Goal: Information Seeking & Learning: Learn about a topic

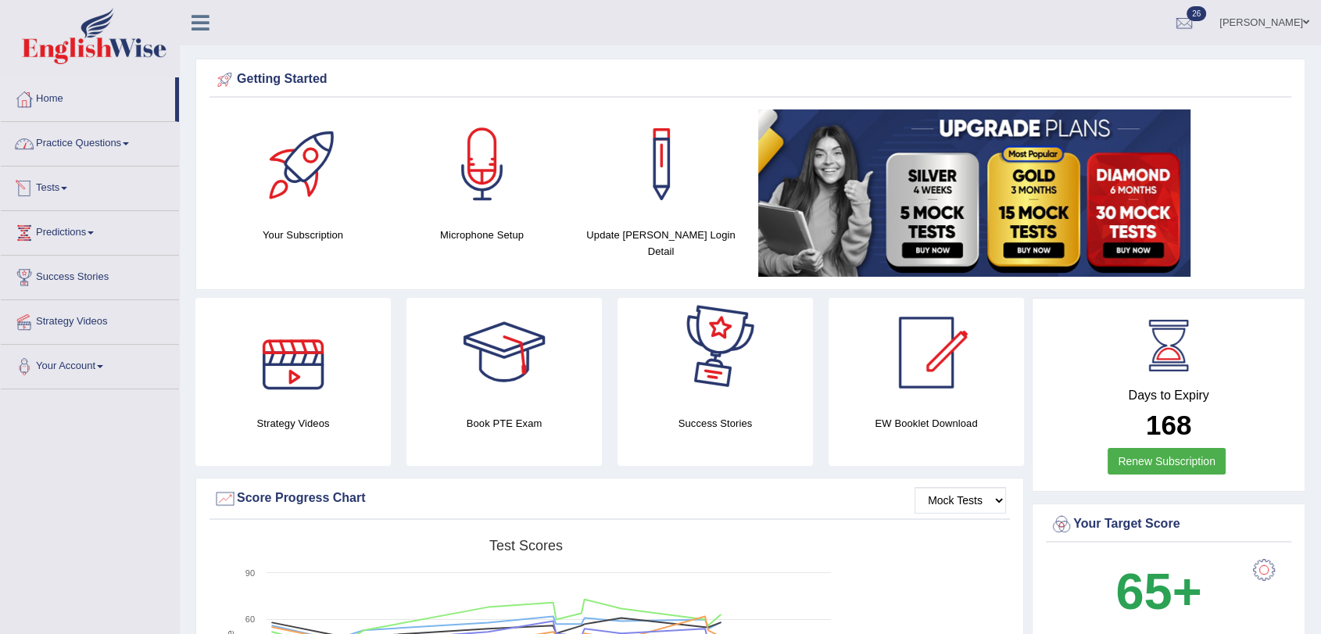
click at [61, 139] on link "Practice Questions" at bounding box center [90, 141] width 178 height 39
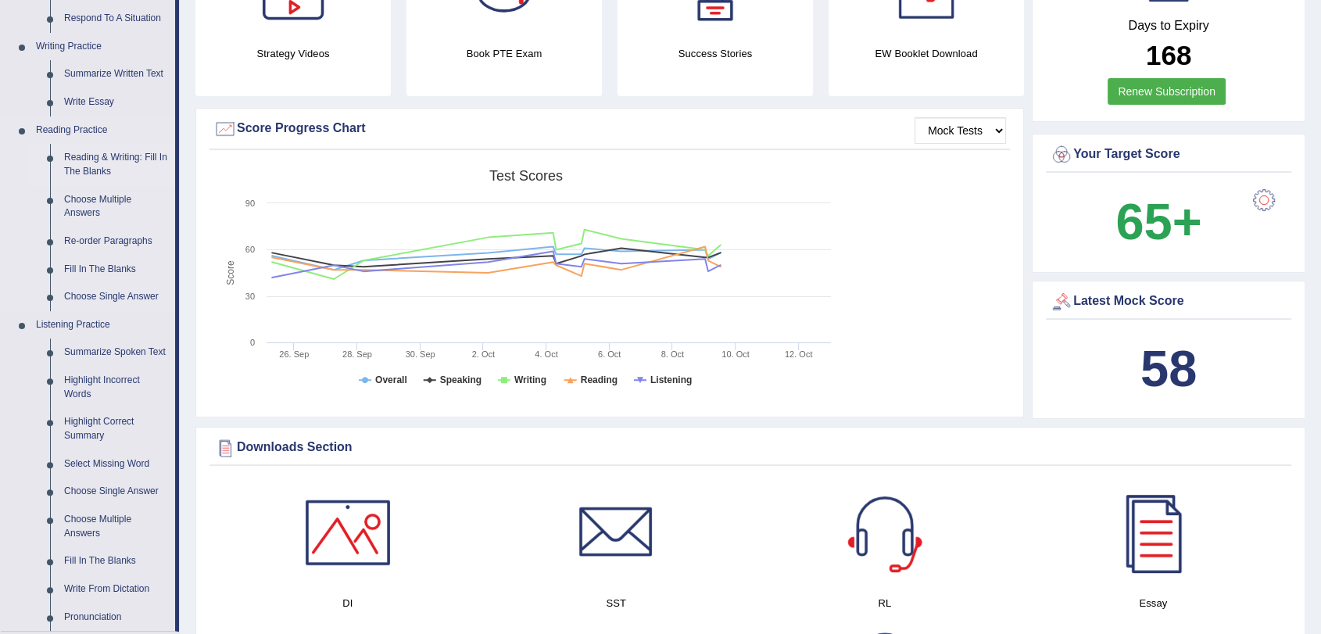
scroll to position [434, 0]
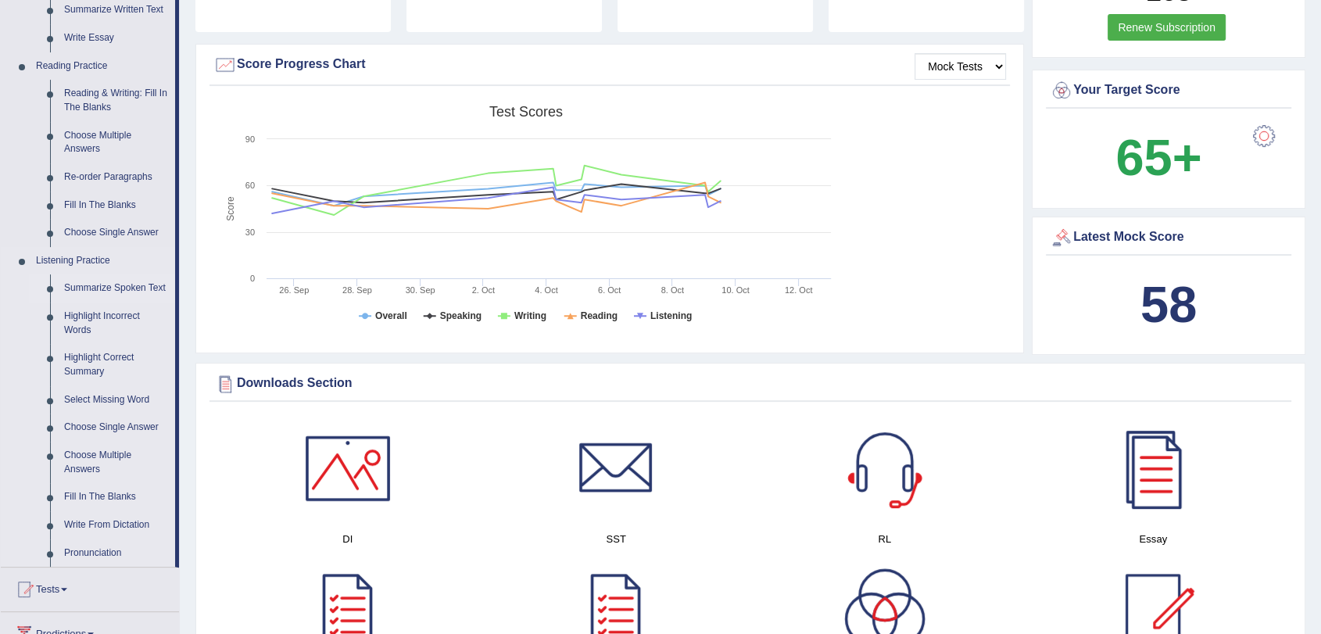
click at [89, 286] on link "Summarize Spoken Text" at bounding box center [116, 288] width 118 height 28
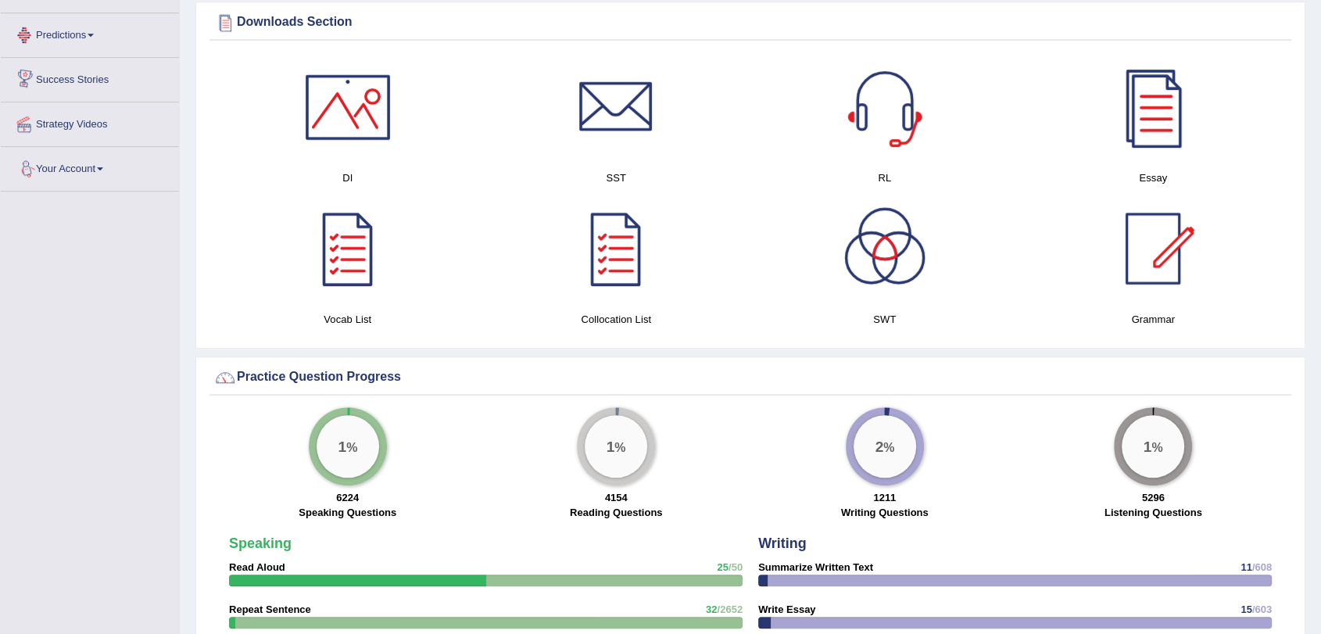
scroll to position [860, 0]
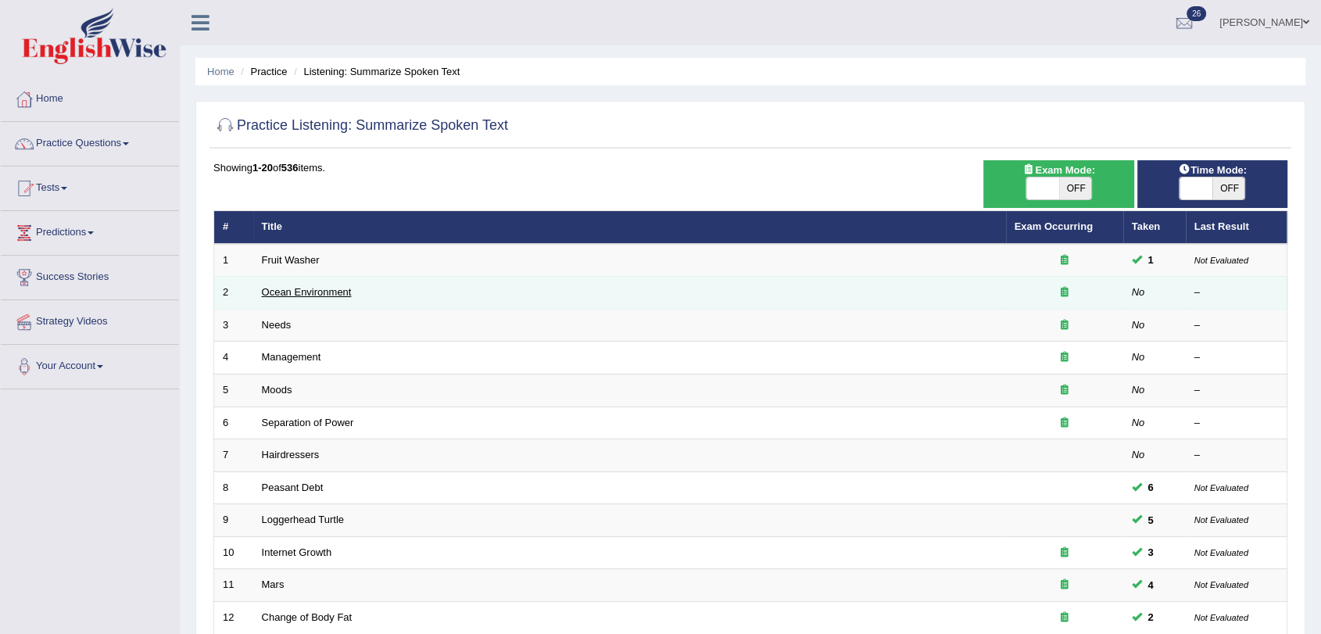
click at [334, 289] on link "Ocean Environment" at bounding box center [307, 292] width 90 height 12
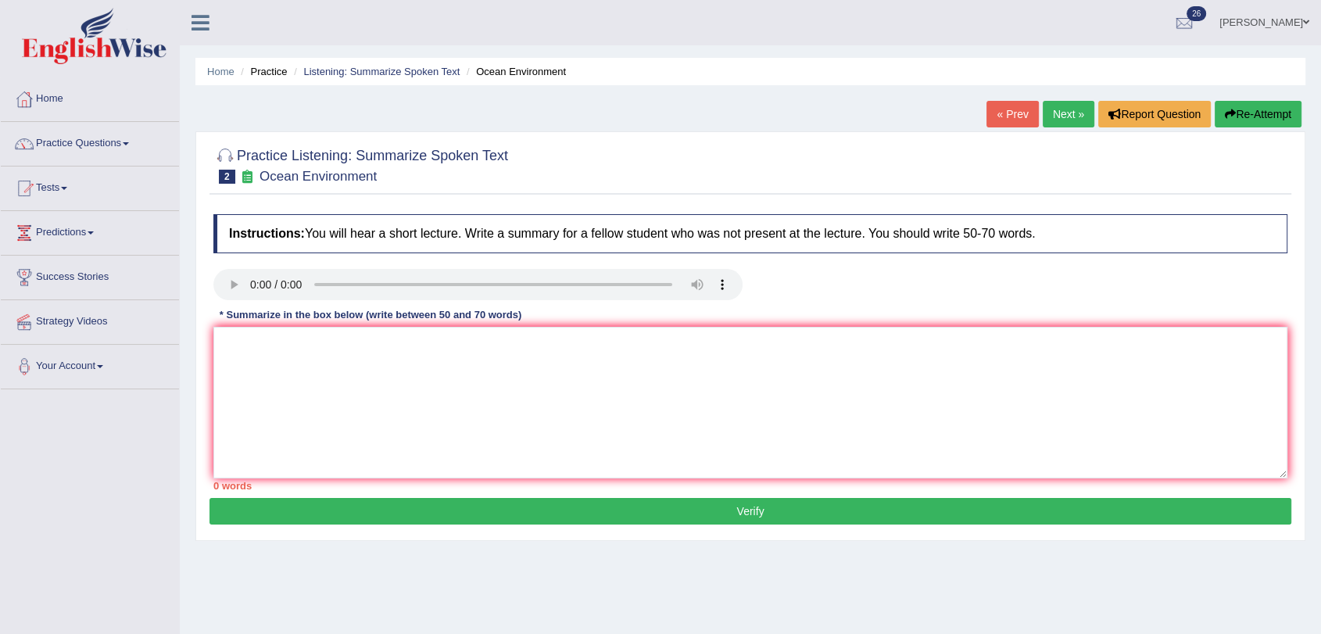
click at [844, 566] on div "Home Practice Listening: Summarize Spoken Text Ocean Environment « Prev Next » …" at bounding box center [750, 391] width 1141 height 782
click at [1240, 114] on button "Re-Attempt" at bounding box center [1258, 114] width 87 height 27
click at [313, 178] on small "Ocean Environment" at bounding box center [317, 176] width 117 height 15
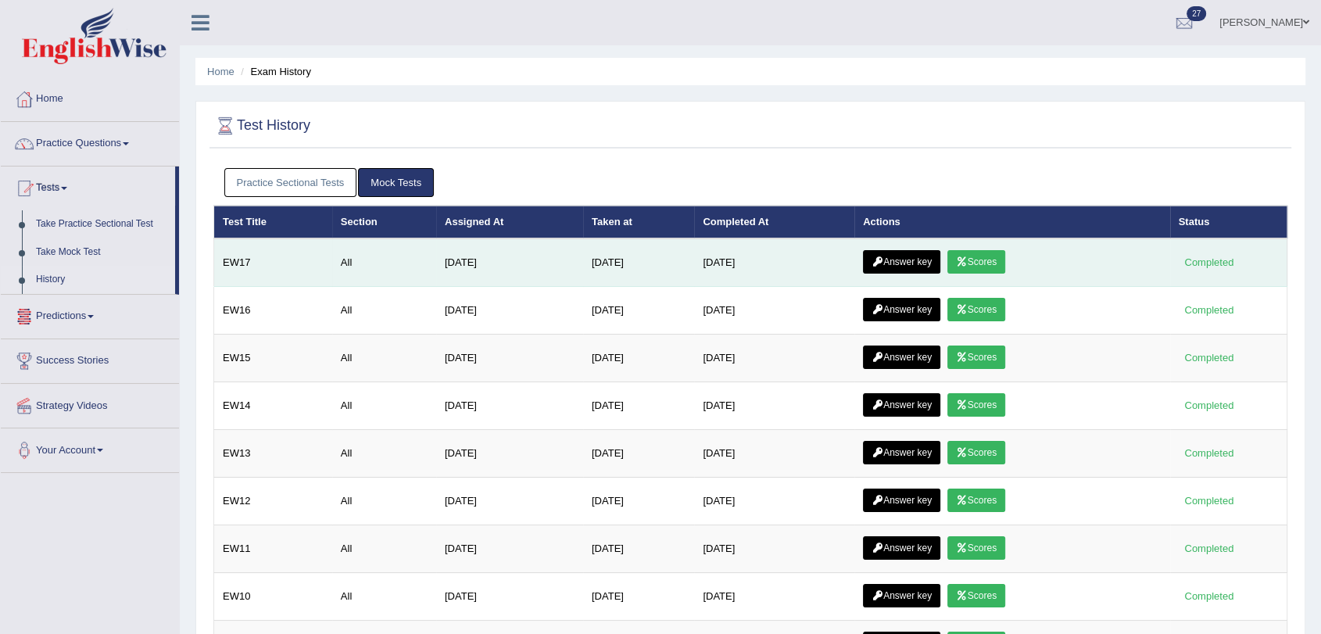
click at [992, 263] on link "Scores" at bounding box center [976, 261] width 58 height 23
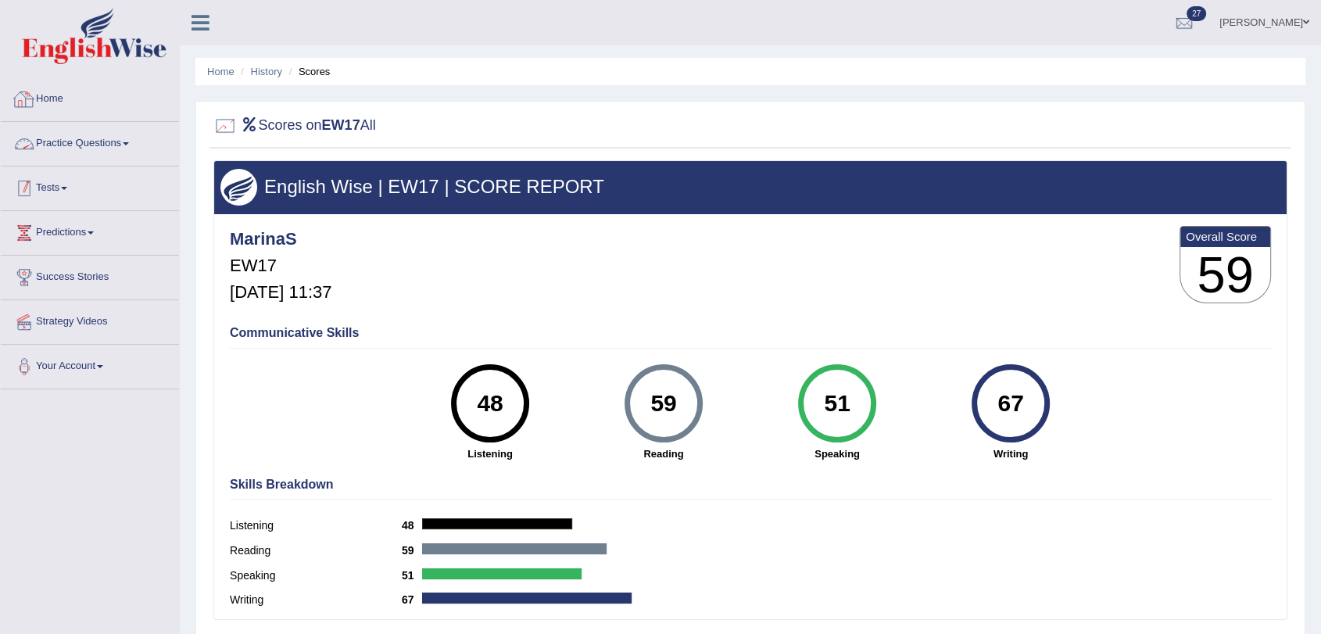
click at [41, 183] on link "Tests" at bounding box center [90, 185] width 178 height 39
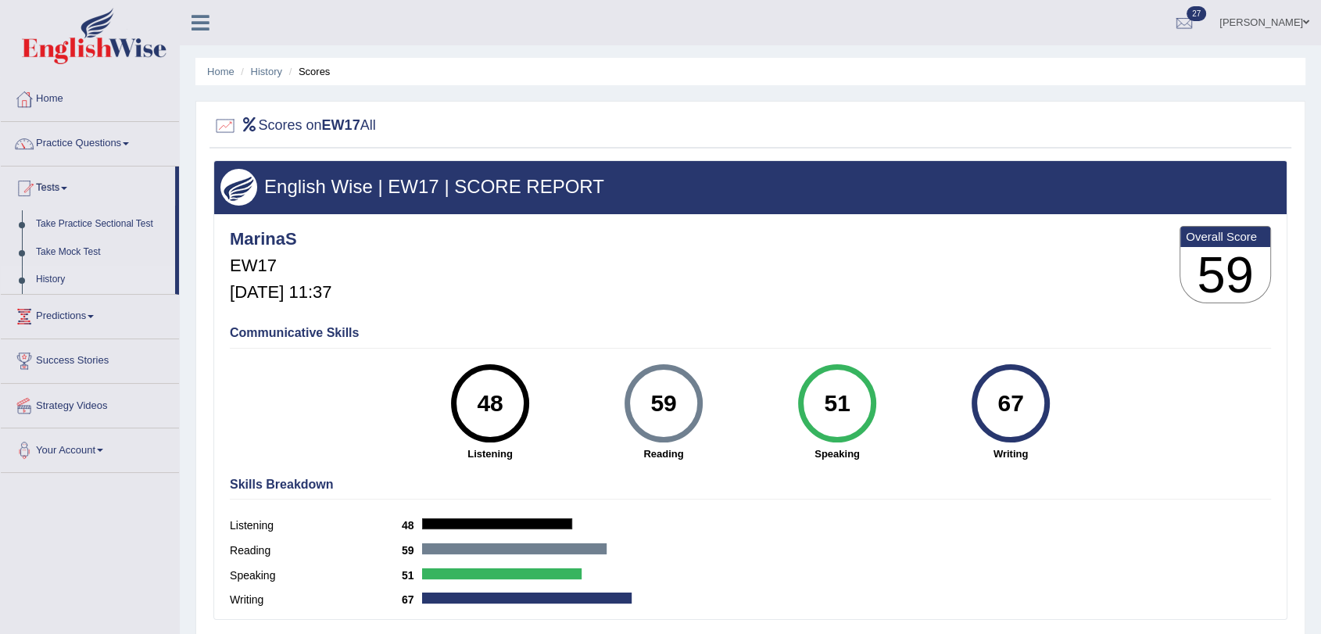
click at [52, 277] on link "History" at bounding box center [102, 280] width 146 height 28
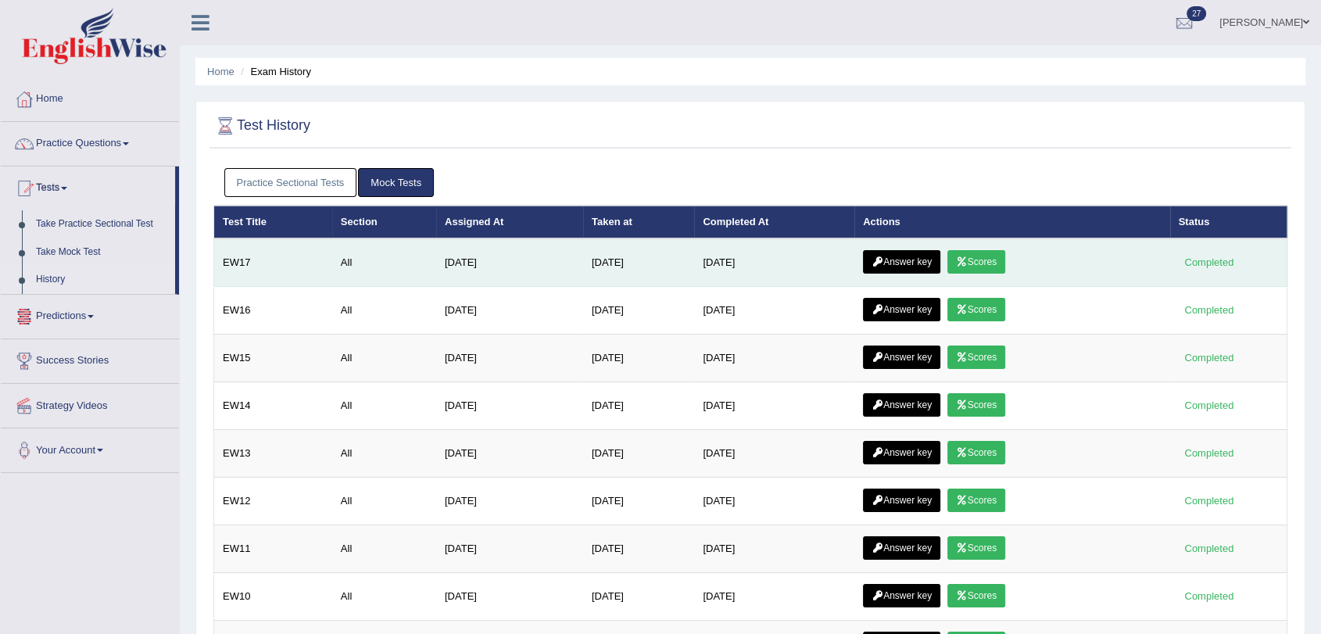
click at [899, 260] on link "Answer key" at bounding box center [901, 261] width 77 height 23
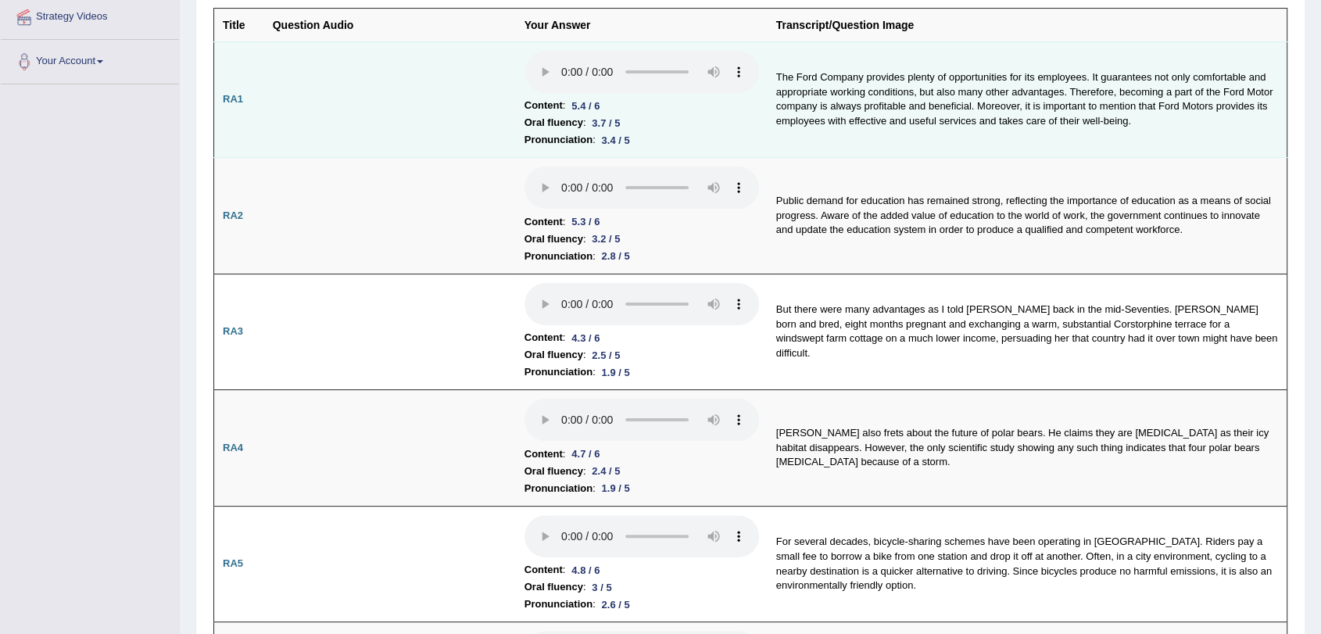
scroll to position [149, 0]
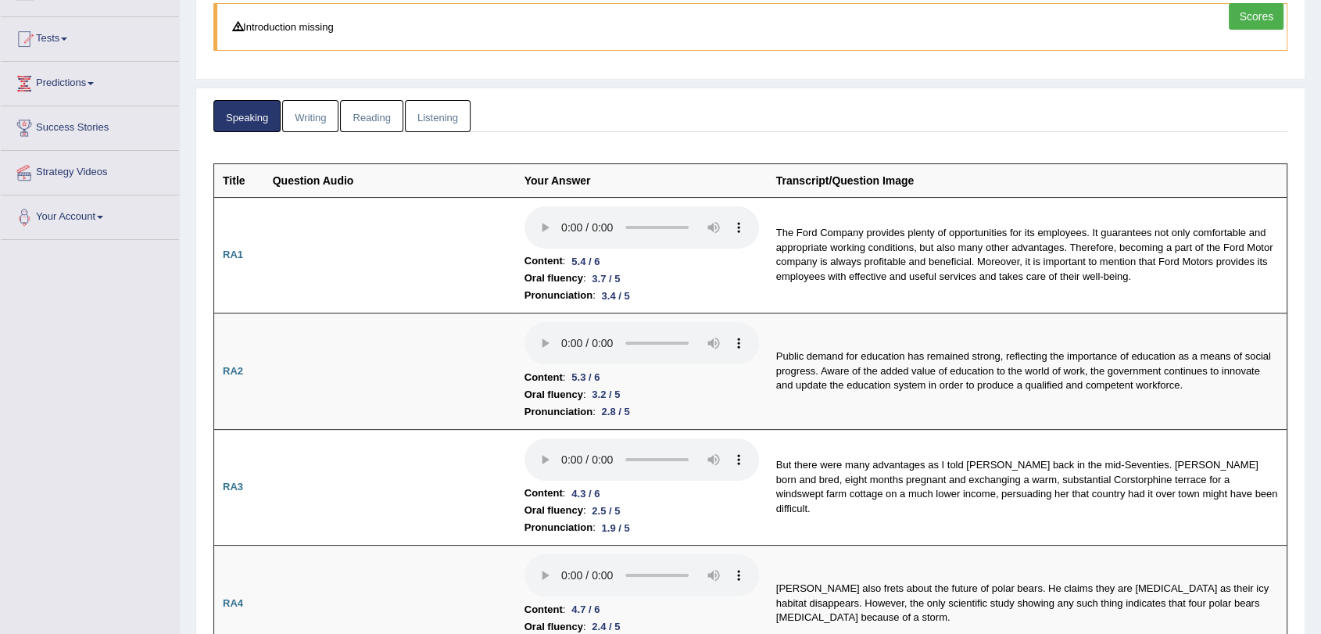
click at [311, 115] on link "Writing" at bounding box center [310, 116] width 56 height 32
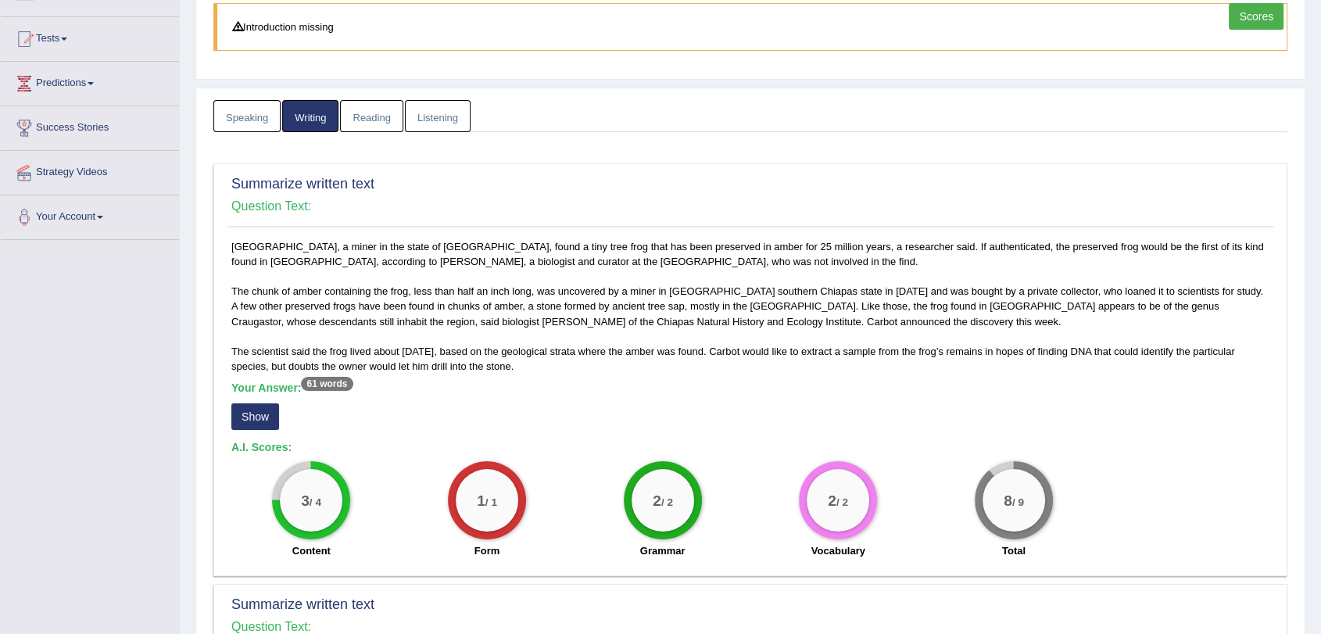
click at [245, 421] on button "Show" at bounding box center [255, 416] width 48 height 27
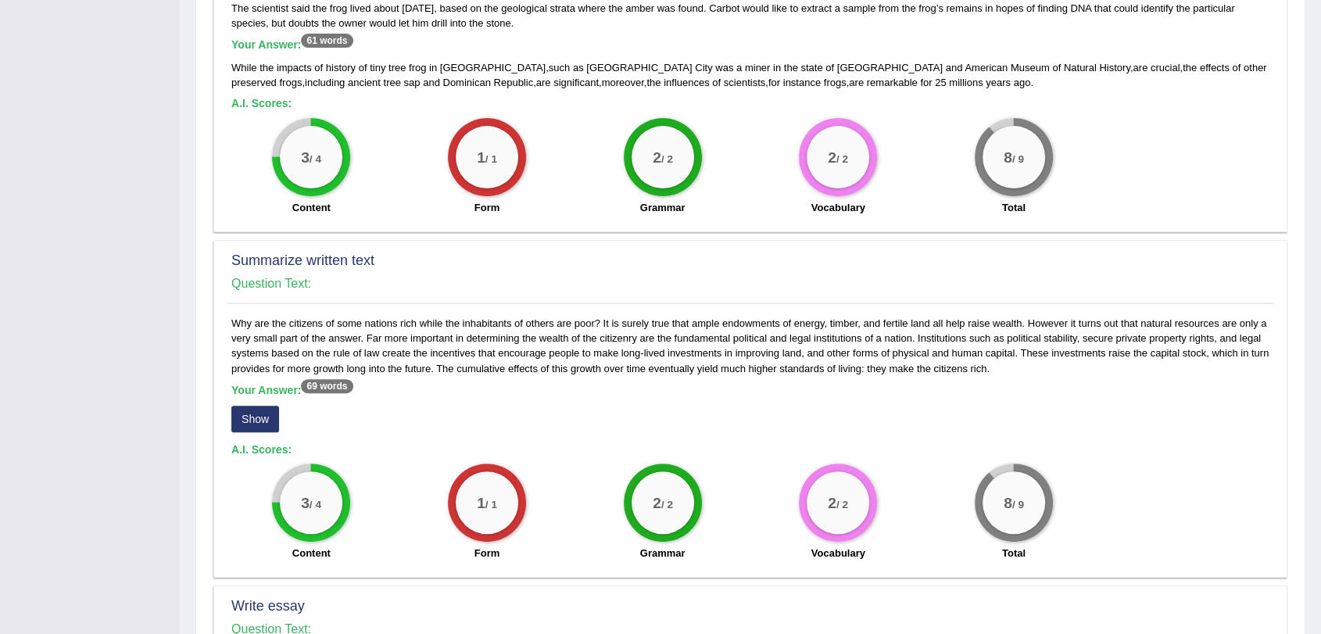
scroll to position [496, 0]
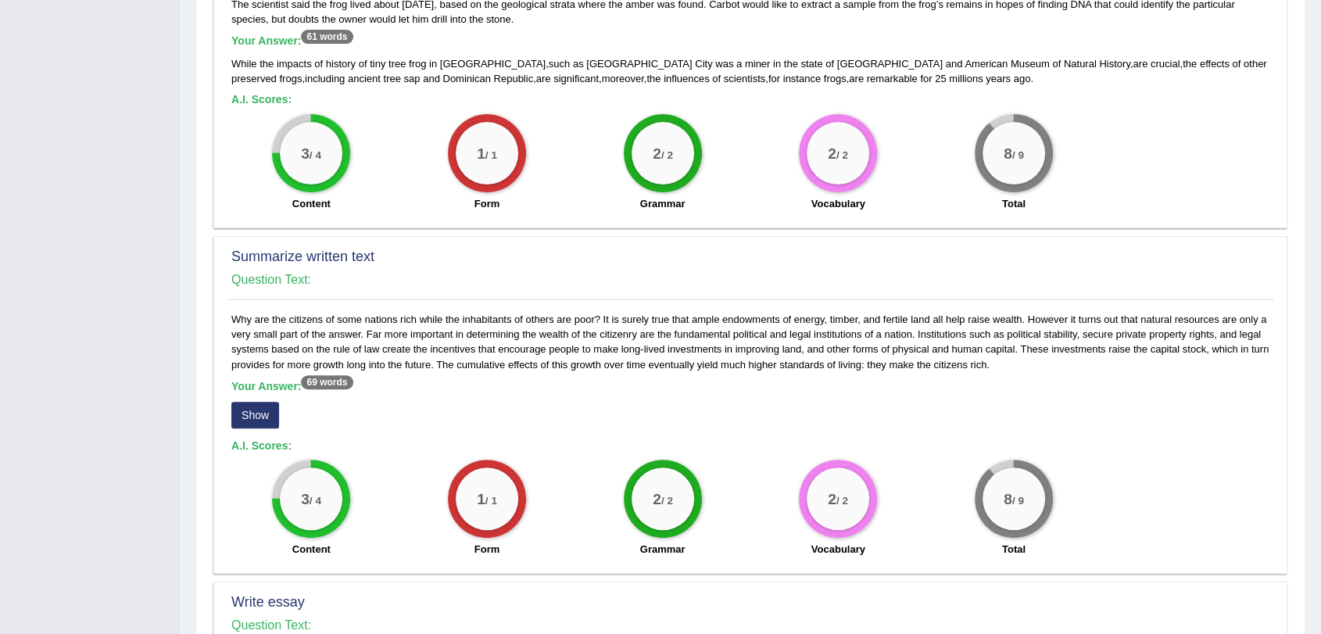
click at [270, 417] on button "Show" at bounding box center [255, 415] width 48 height 27
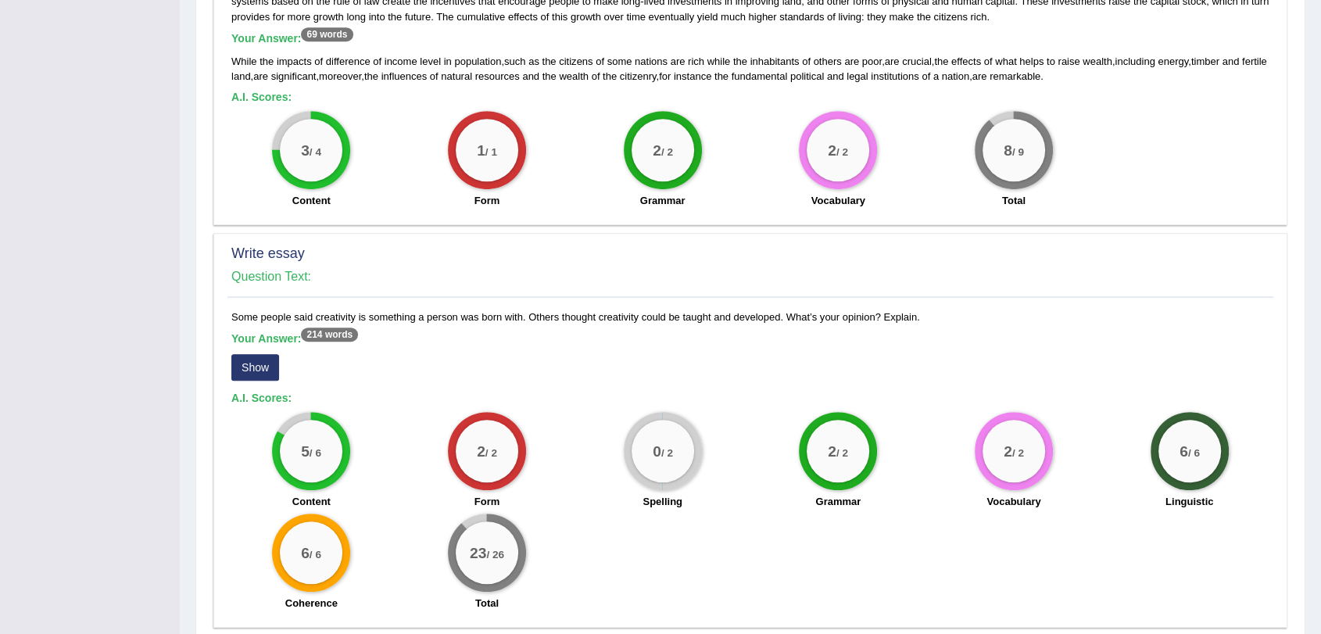
scroll to position [910, 0]
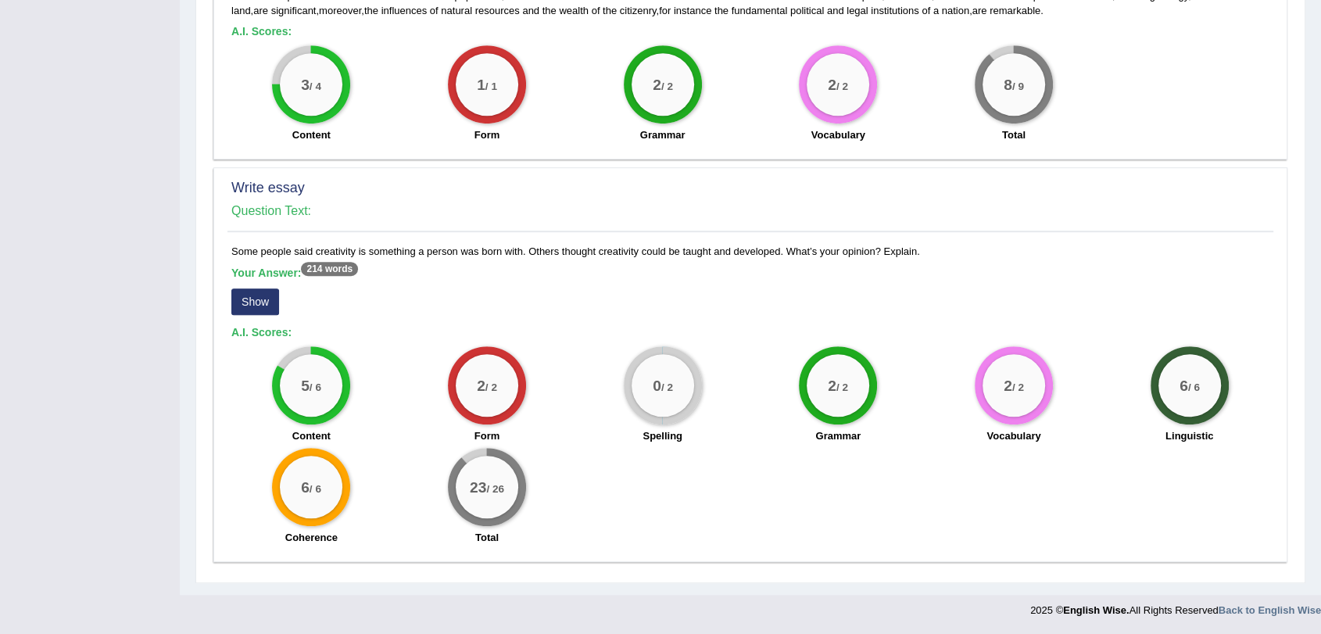
click at [256, 308] on button "Show" at bounding box center [255, 301] width 48 height 27
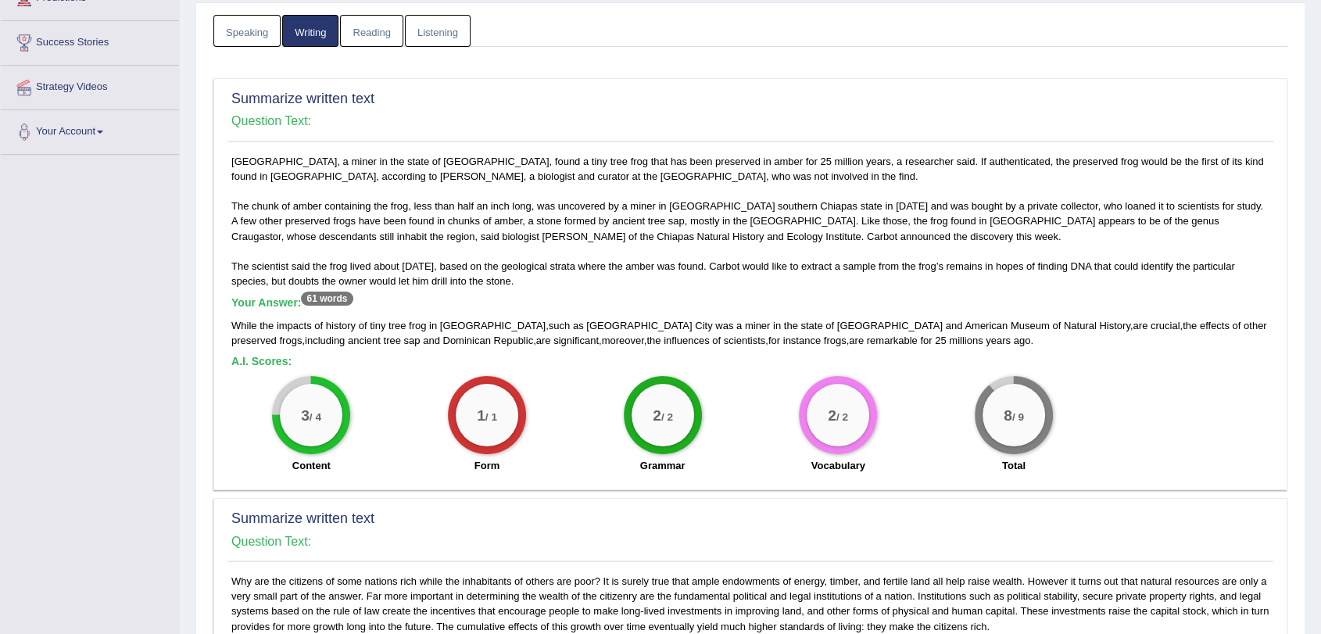
scroll to position [88, 0]
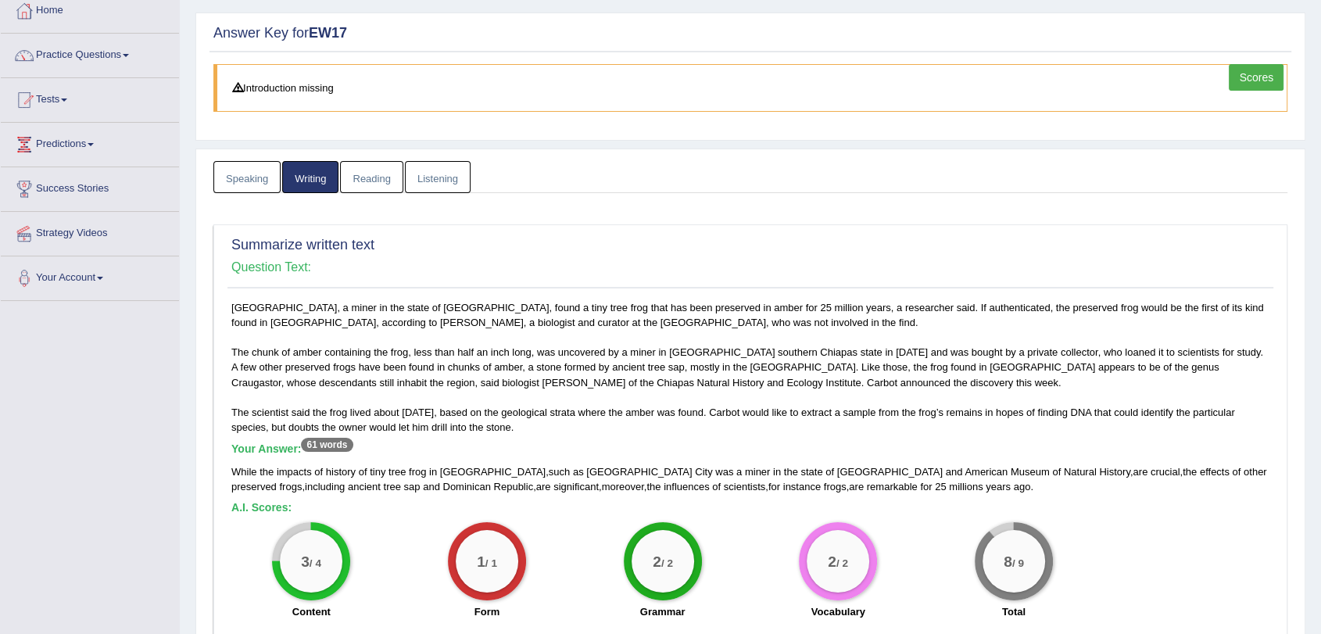
click at [377, 170] on link "Reading" at bounding box center [371, 177] width 63 height 32
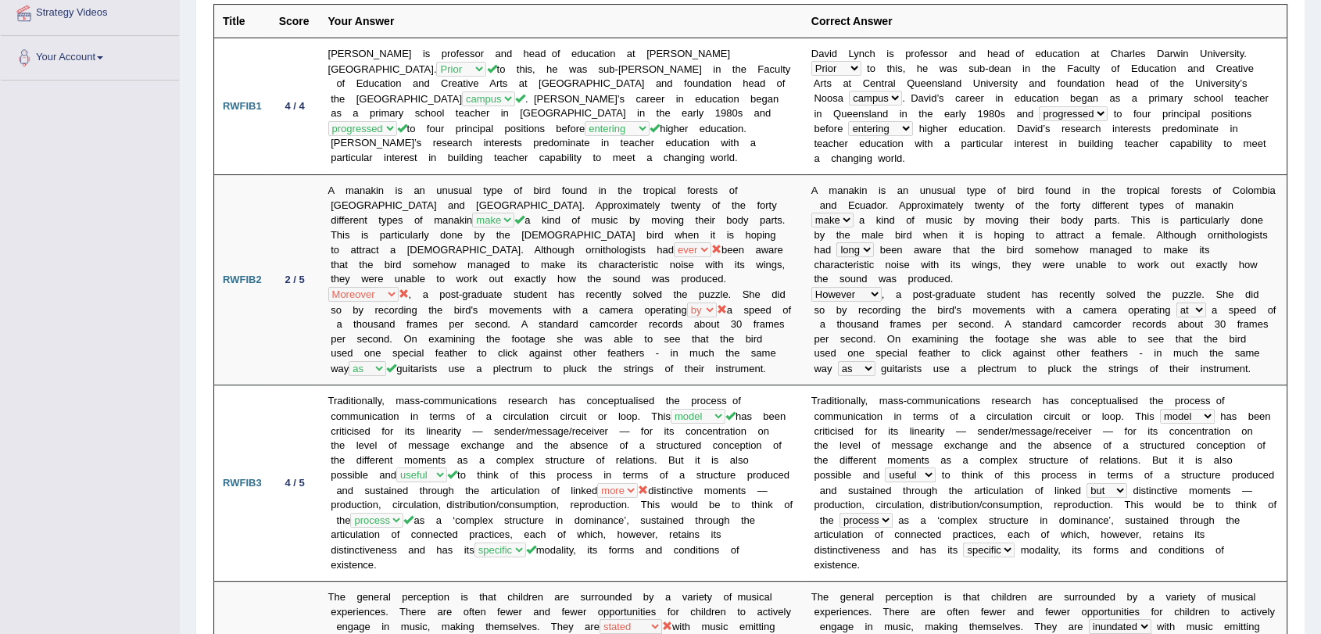
scroll to position [0, 0]
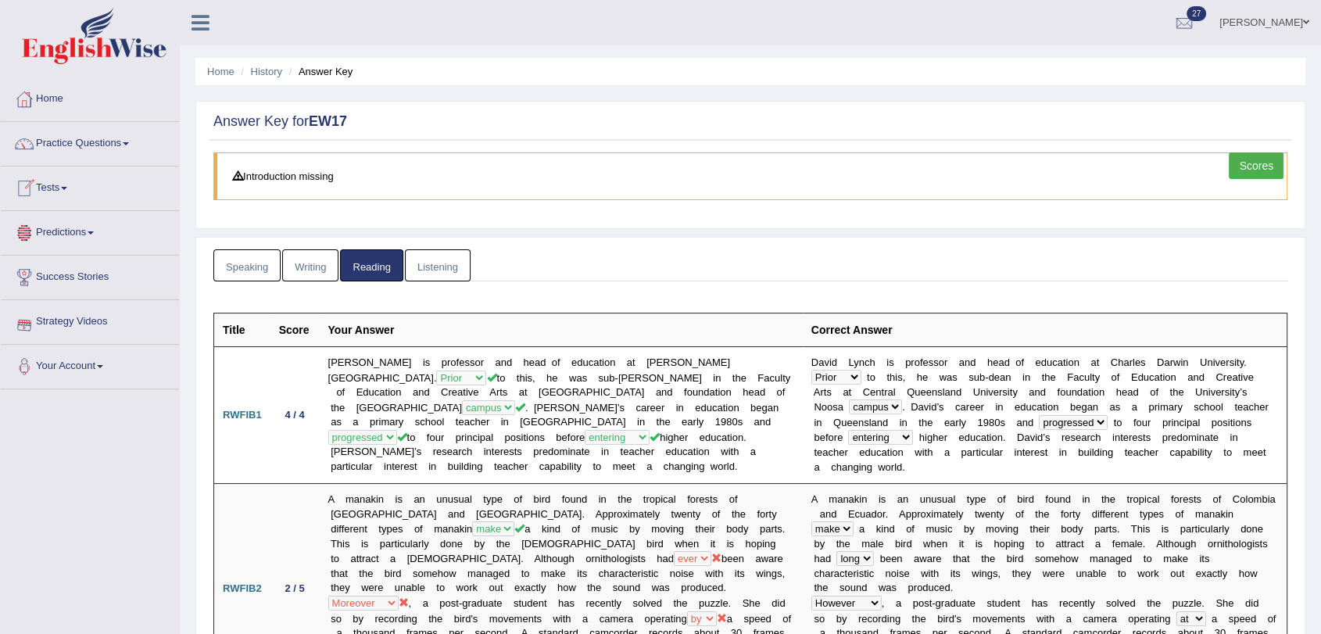
click at [428, 270] on link "Listening" at bounding box center [438, 265] width 66 height 32
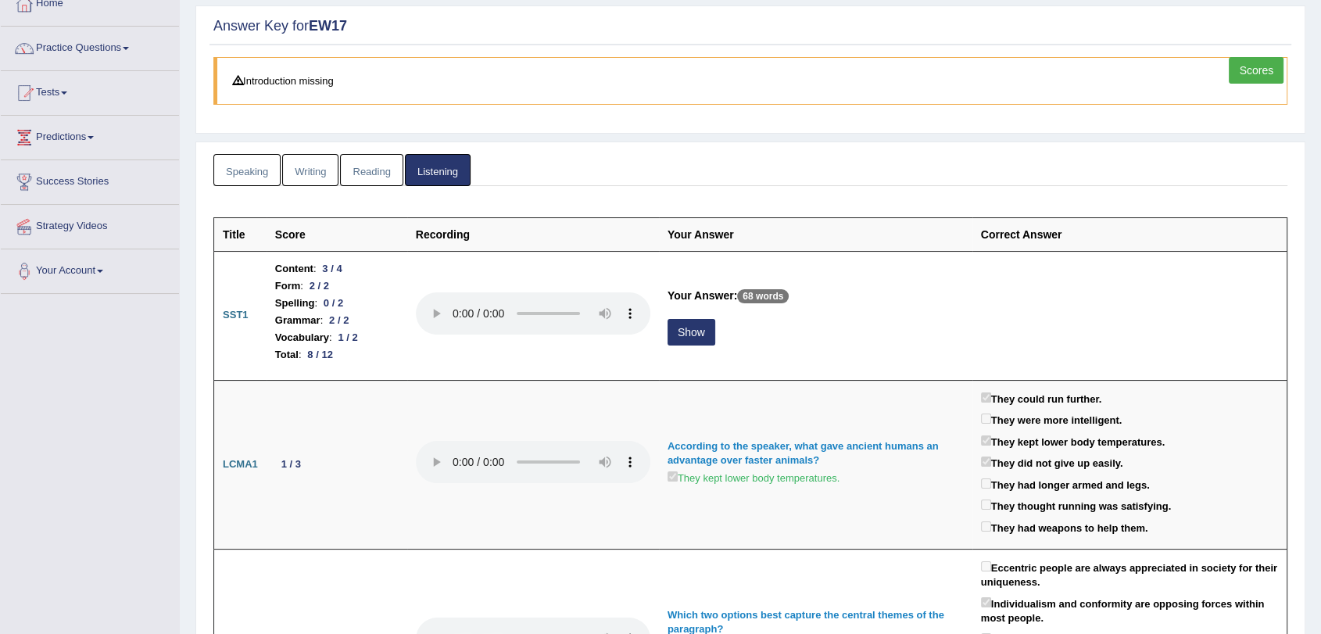
scroll to position [87, 0]
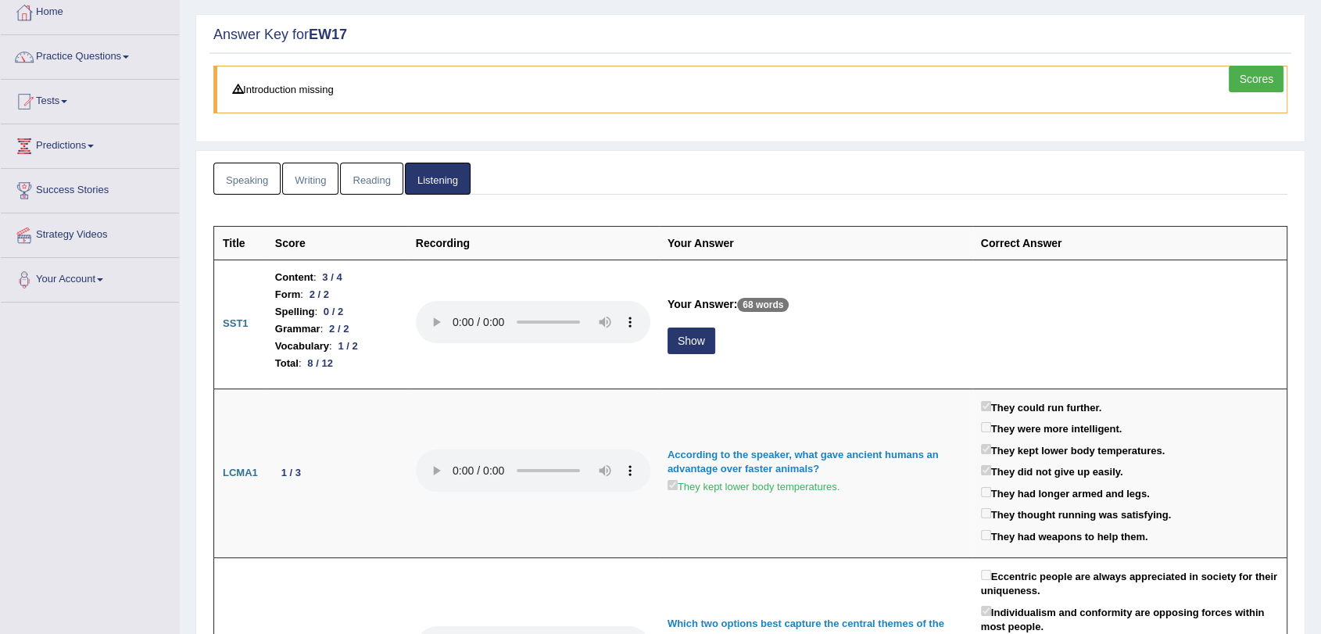
click at [381, 181] on link "Reading" at bounding box center [371, 179] width 63 height 32
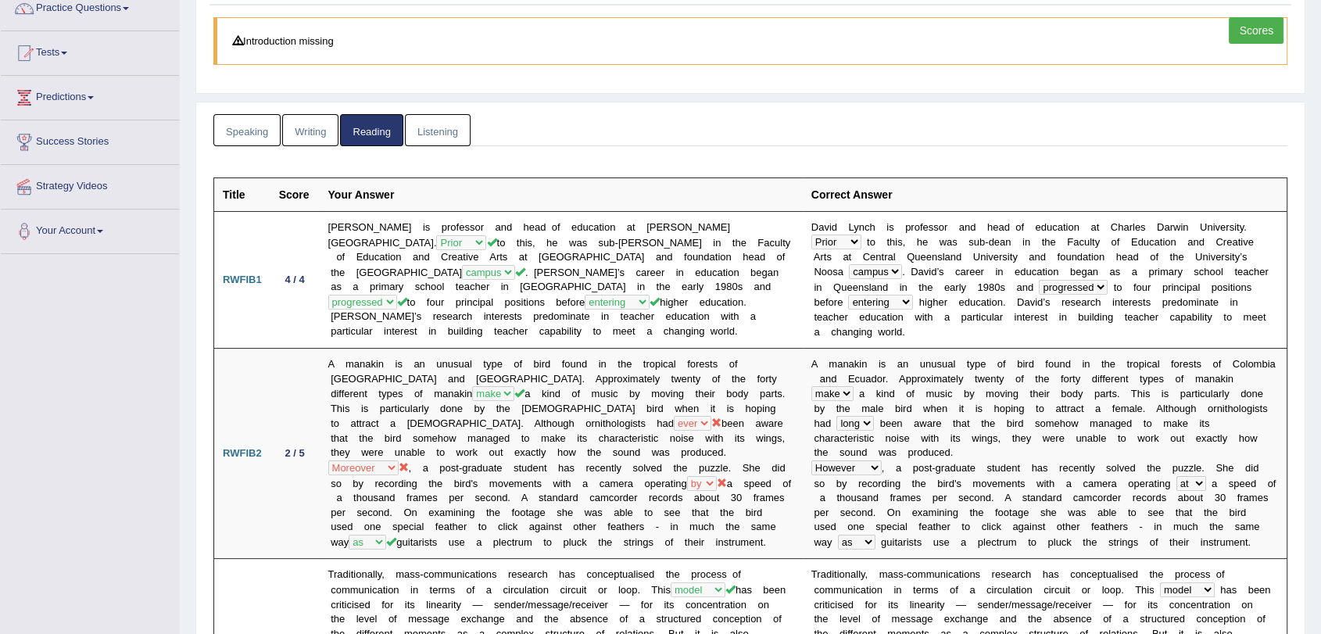
scroll to position [0, 0]
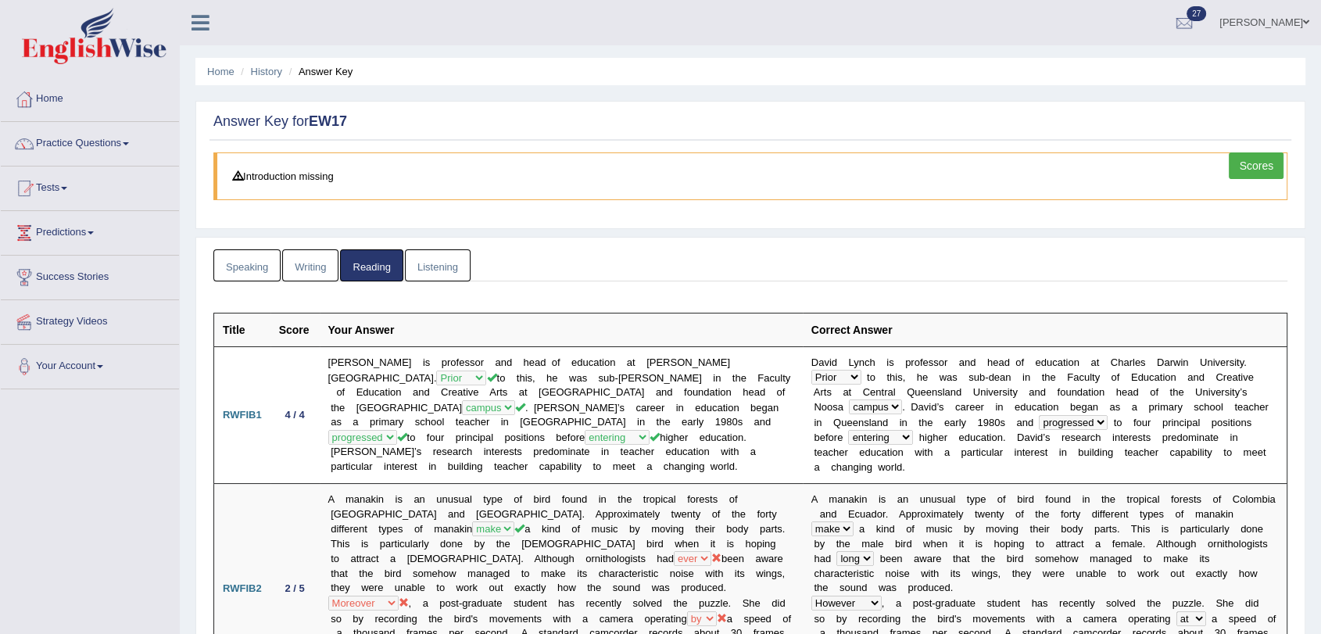
click at [309, 266] on link "Writing" at bounding box center [310, 265] width 56 height 32
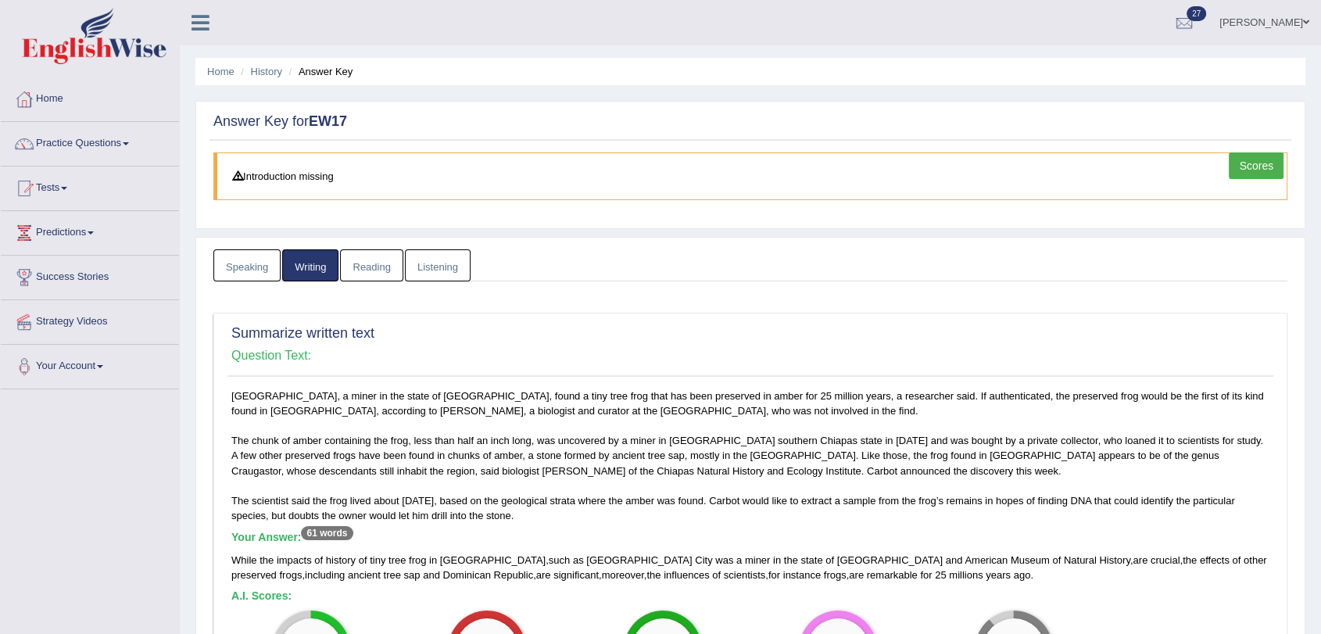
click at [250, 267] on link "Speaking" at bounding box center [246, 265] width 67 height 32
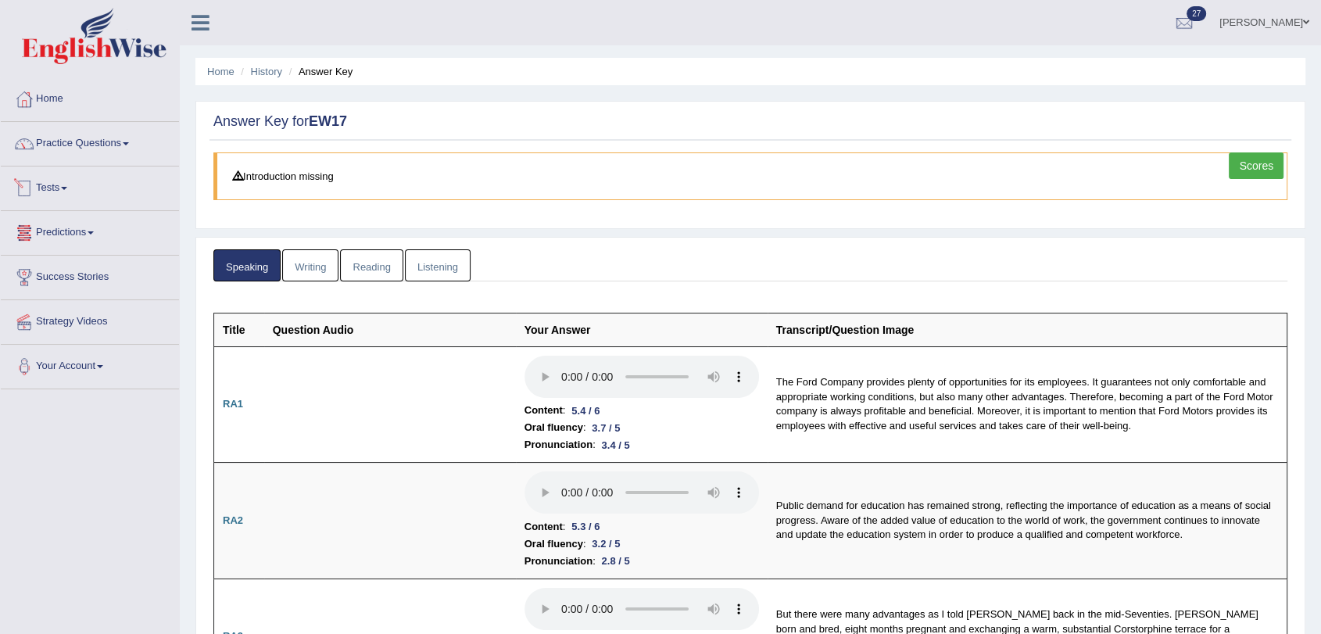
click at [52, 188] on link "Tests" at bounding box center [90, 185] width 178 height 39
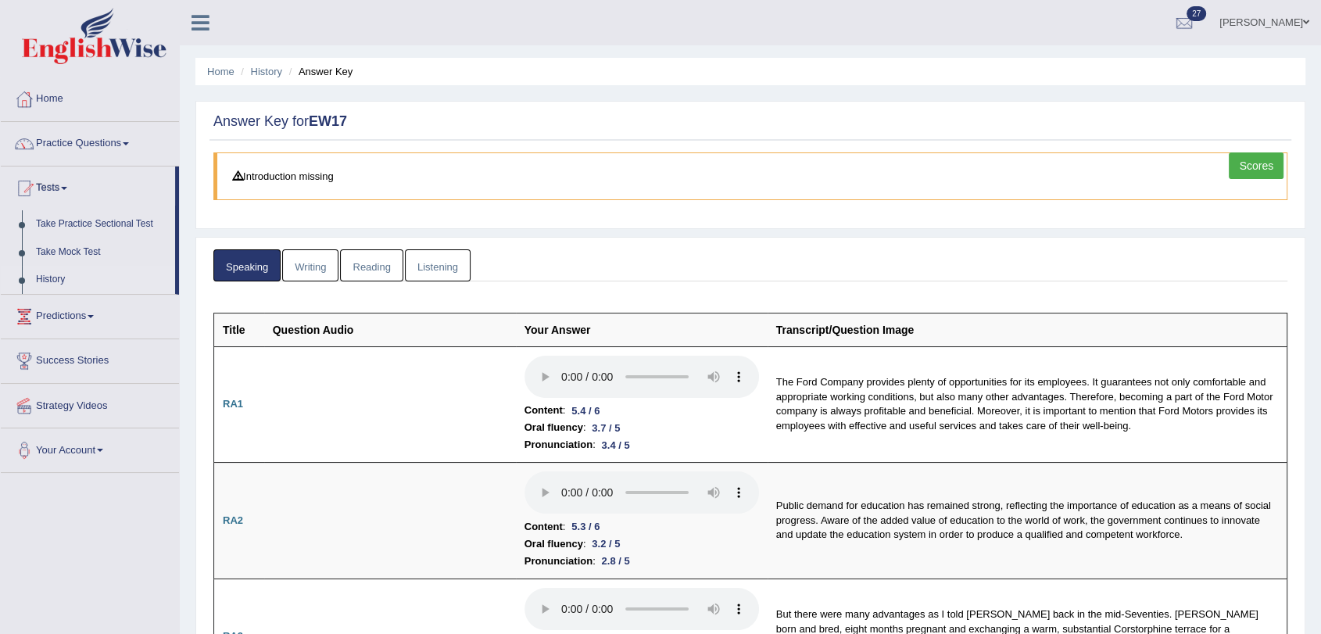
click at [56, 279] on link "History" at bounding box center [102, 280] width 146 height 28
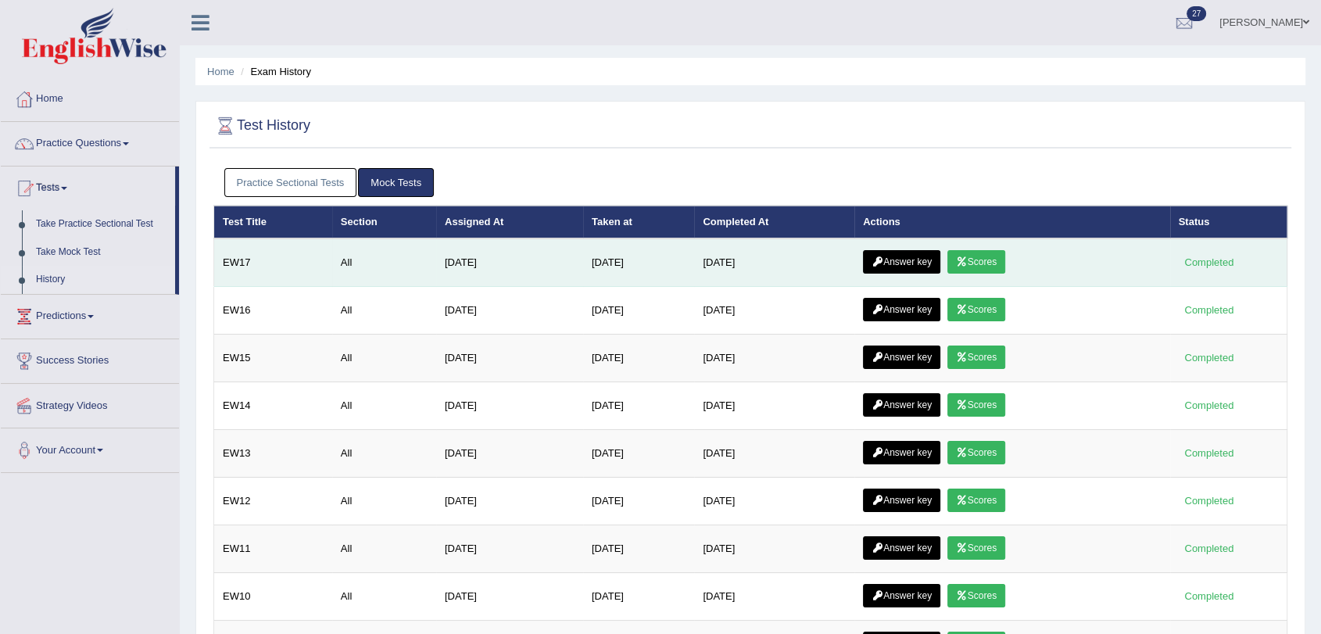
click at [977, 259] on link "Scores" at bounding box center [976, 261] width 58 height 23
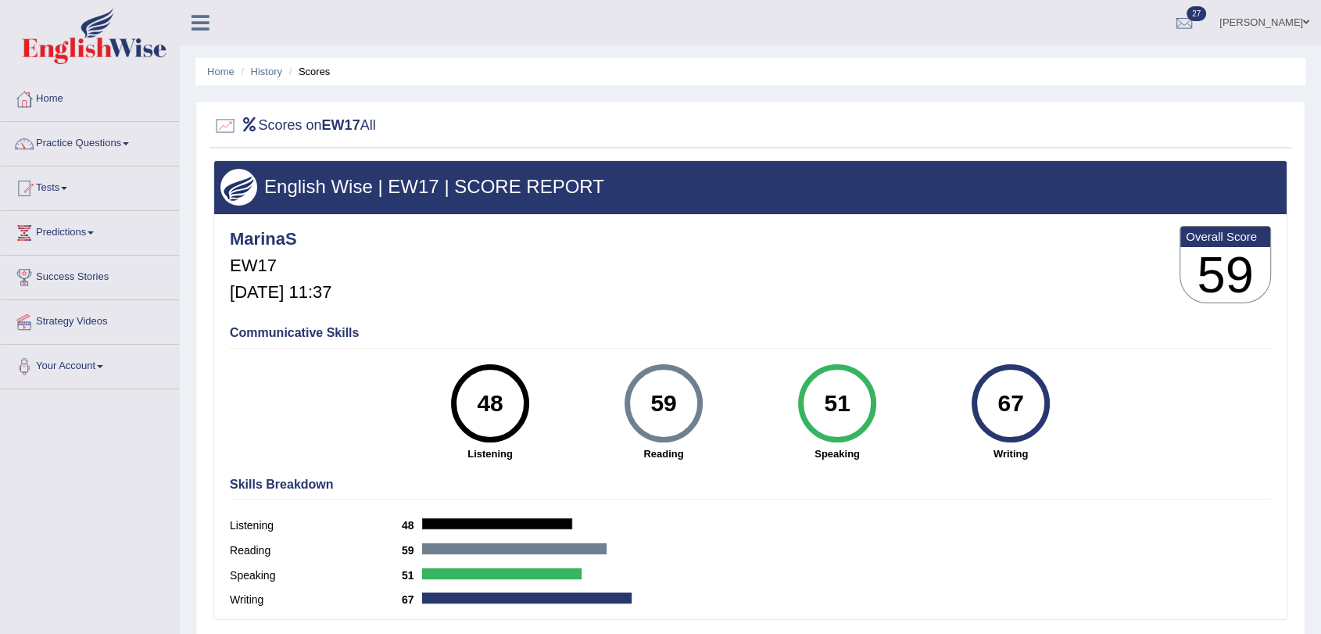
click at [1066, 268] on div "MarinaS EW17 [DATE] 11:37 Overall Score 59" at bounding box center [750, 268] width 1049 height 93
click at [57, 191] on link "Tests" at bounding box center [90, 185] width 178 height 39
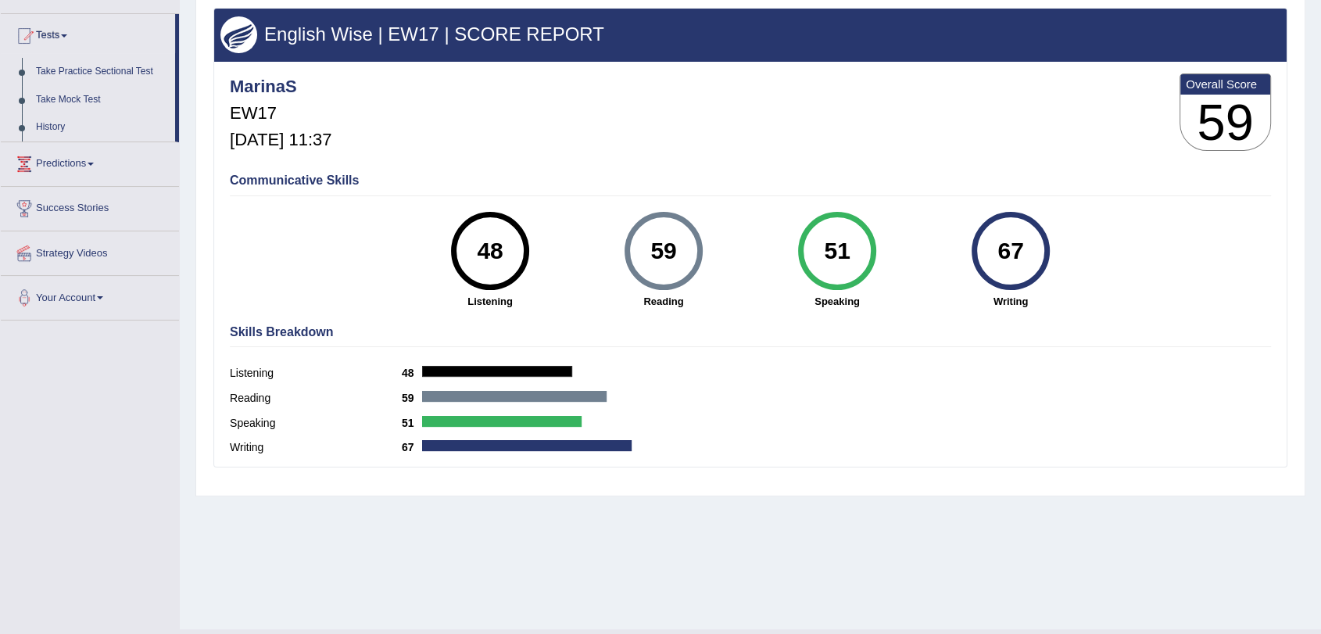
scroll to position [174, 0]
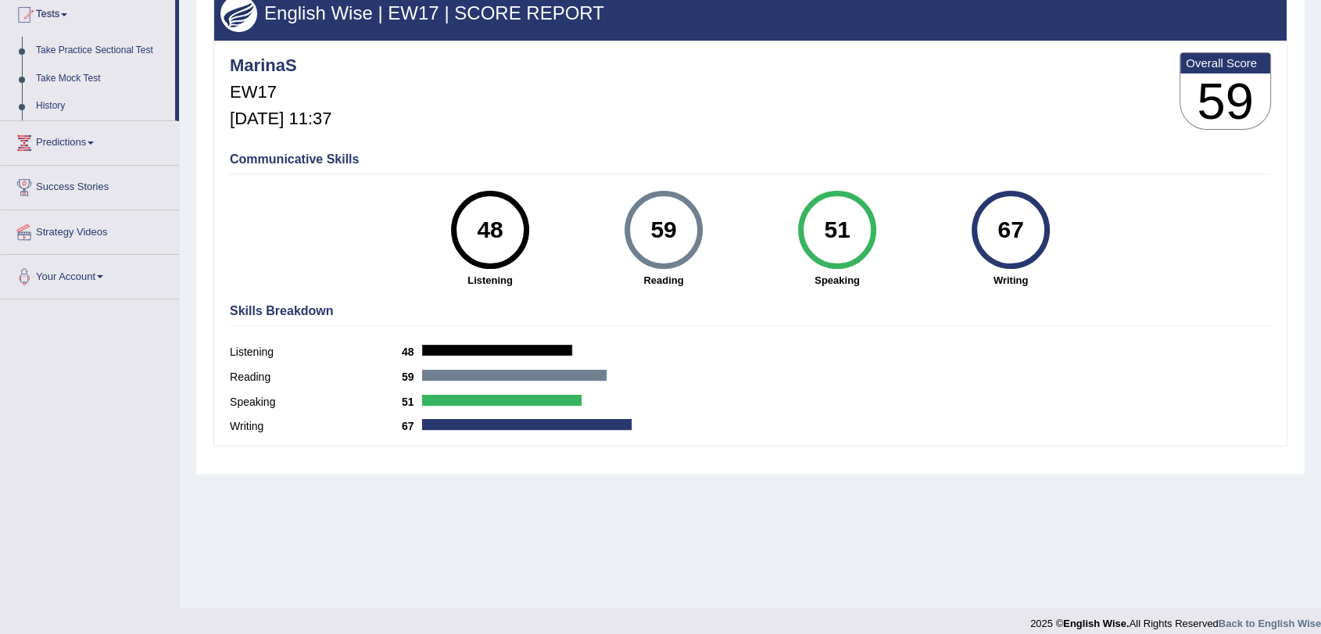
click at [48, 73] on link "Take Mock Test" at bounding box center [102, 79] width 146 height 28
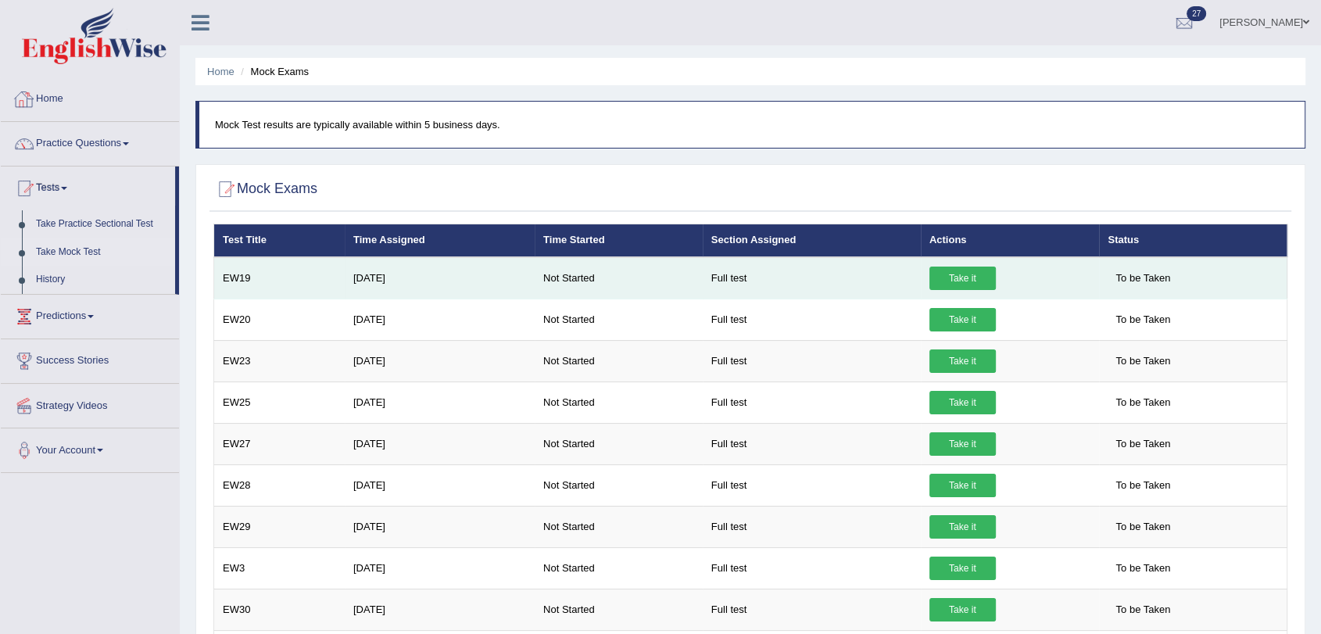
click at [963, 272] on link "Take it" at bounding box center [962, 278] width 66 height 23
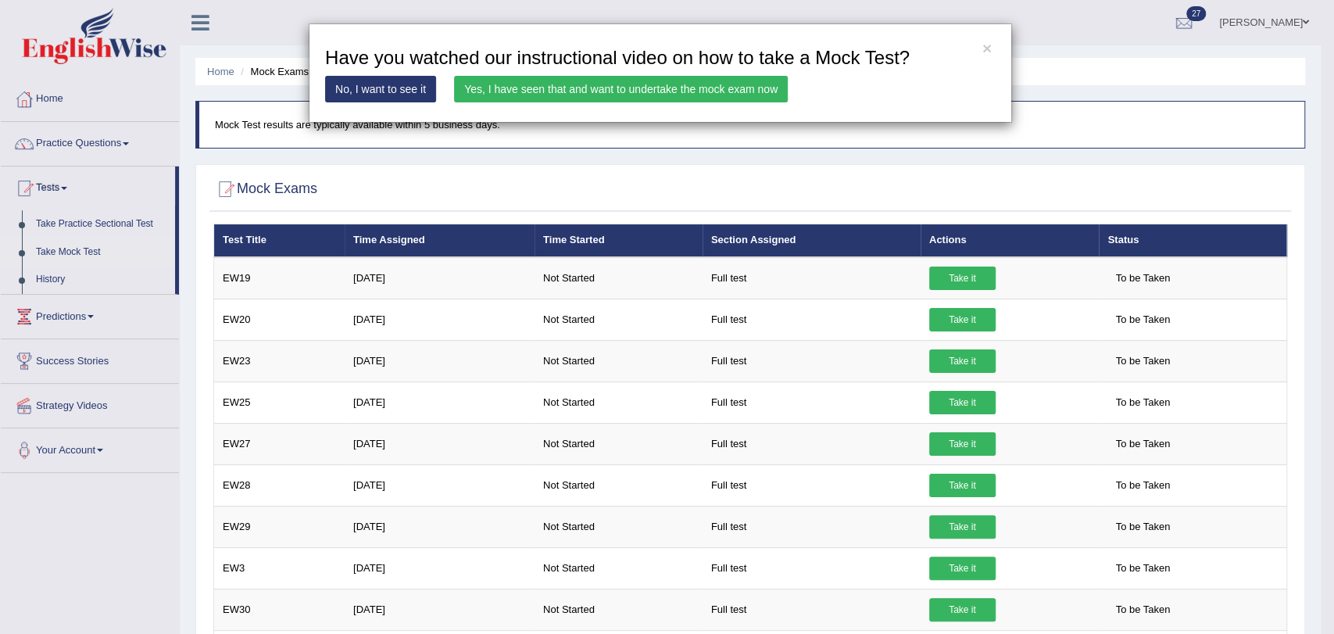
click at [578, 95] on link "Yes, I have seen that and want to undertake the mock exam now" at bounding box center [621, 89] width 334 height 27
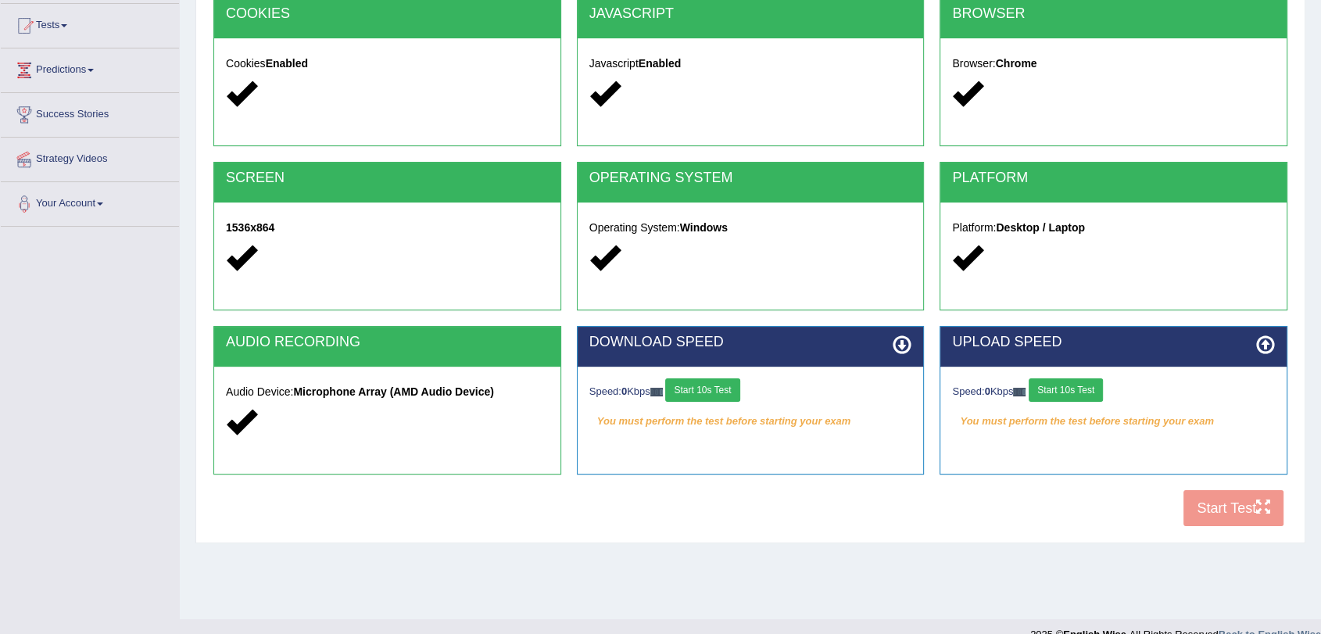
scroll to position [174, 0]
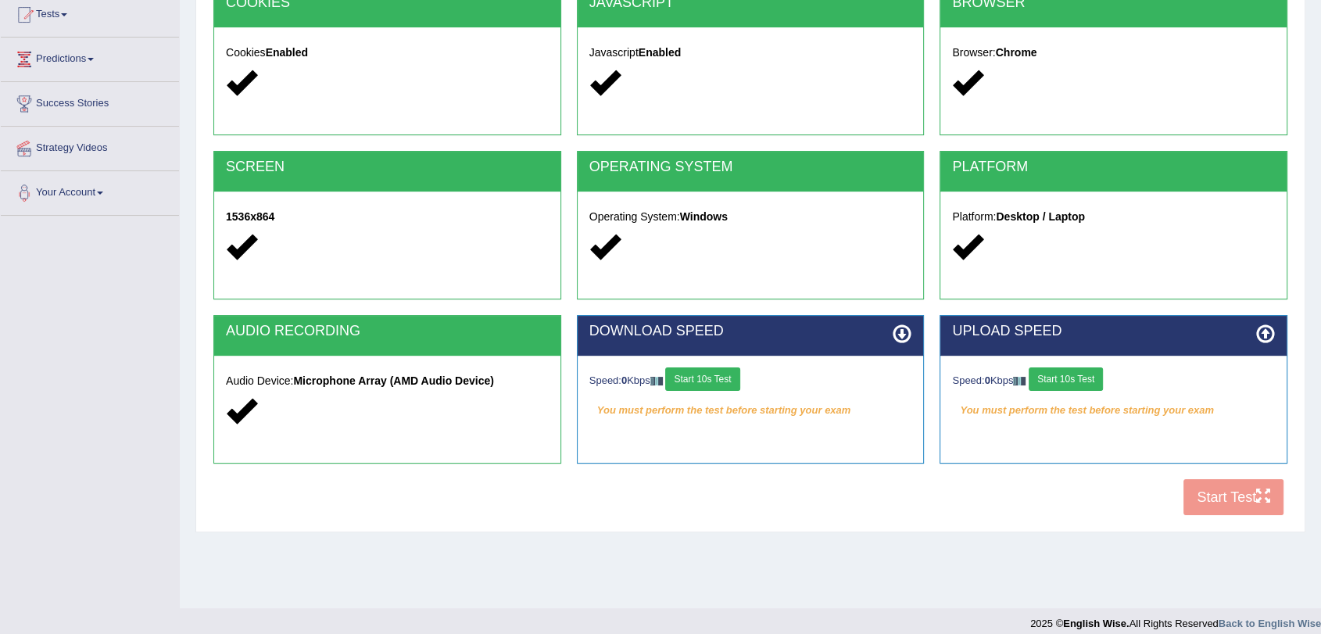
click at [714, 376] on button "Start 10s Test" at bounding box center [702, 378] width 74 height 23
click at [1055, 382] on button "Start 10s Test" at bounding box center [1066, 378] width 74 height 23
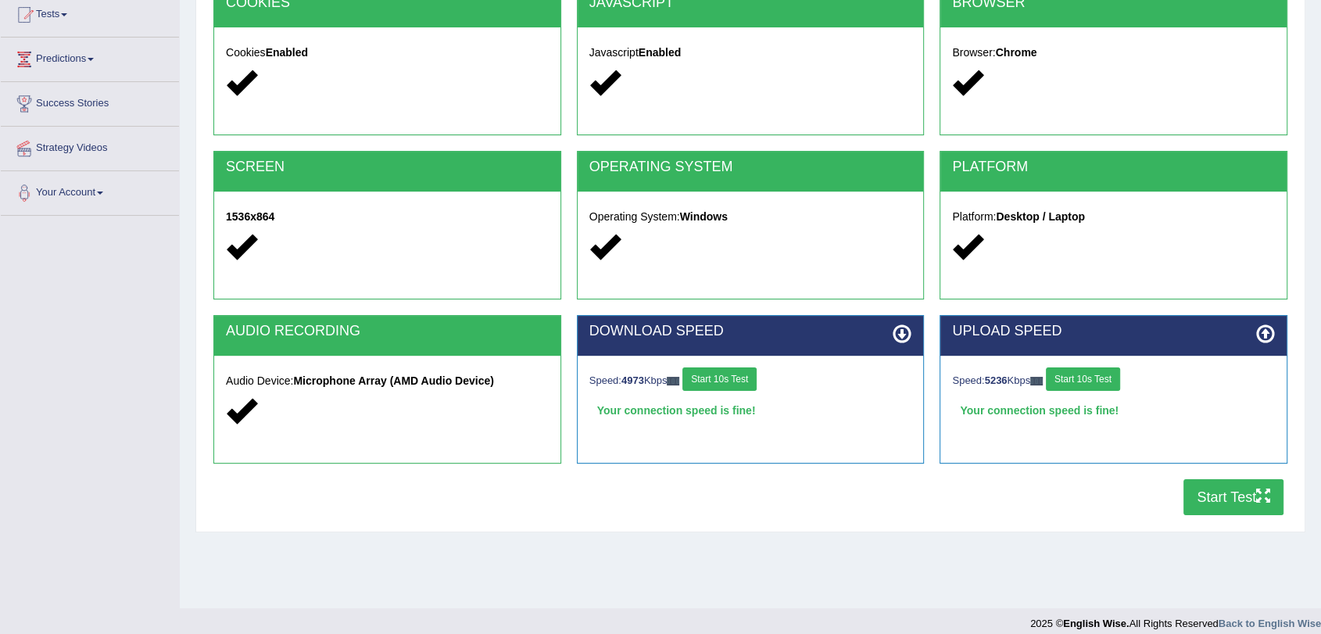
click at [1252, 496] on button "Start Test" at bounding box center [1233, 497] width 100 height 36
click at [1242, 496] on button "Start Test" at bounding box center [1233, 497] width 100 height 36
